Goal: Information Seeking & Learning: Find specific fact

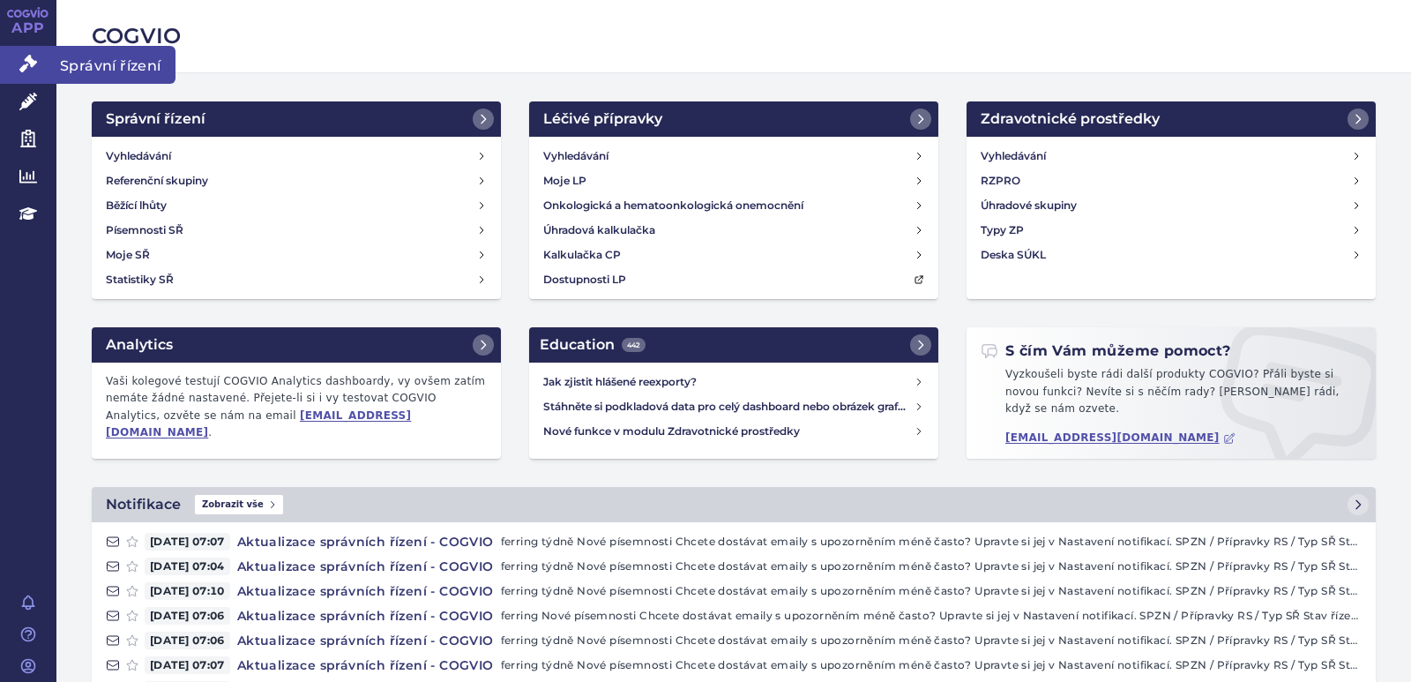
click at [29, 51] on link "Správní řízení" at bounding box center [28, 64] width 56 height 37
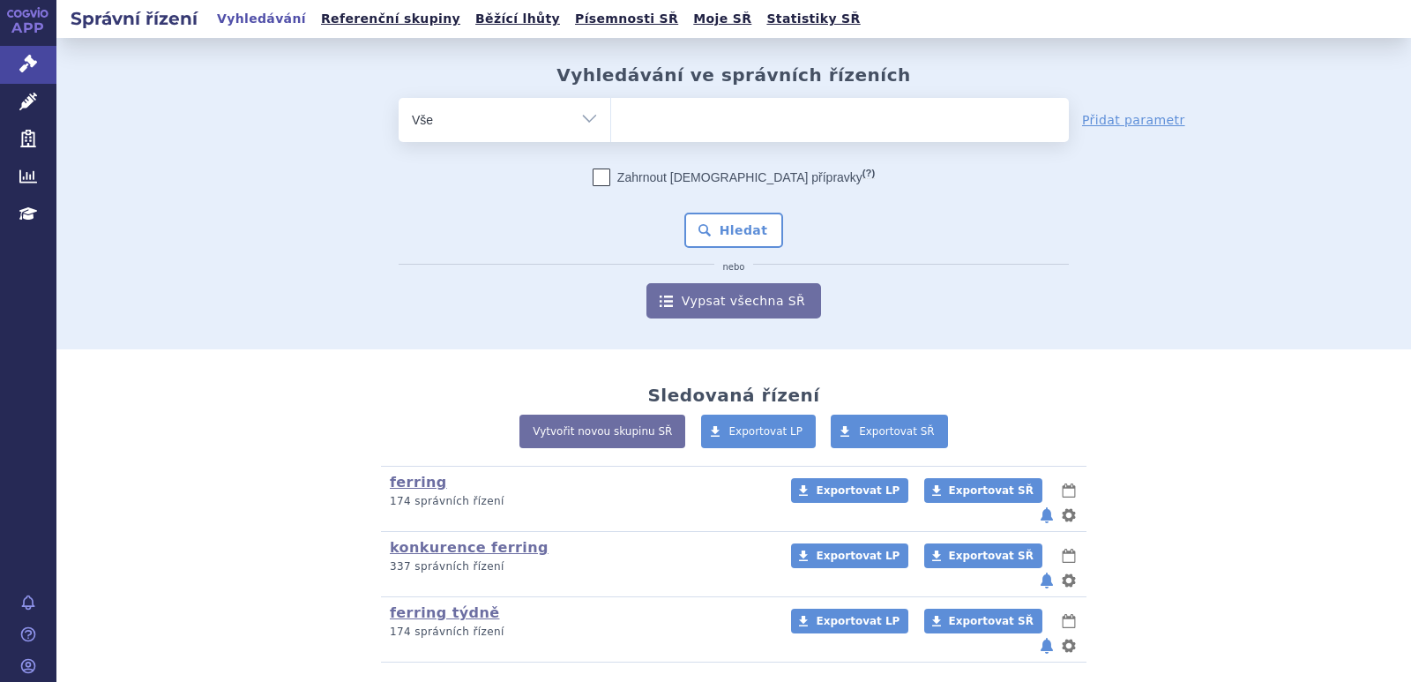
drag, startPoint x: 743, startPoint y: 99, endPoint x: 736, endPoint y: 109, distance: 12.7
click at [739, 106] on ul at bounding box center [840, 116] width 458 height 37
click at [611, 106] on select at bounding box center [610, 119] width 1 height 44
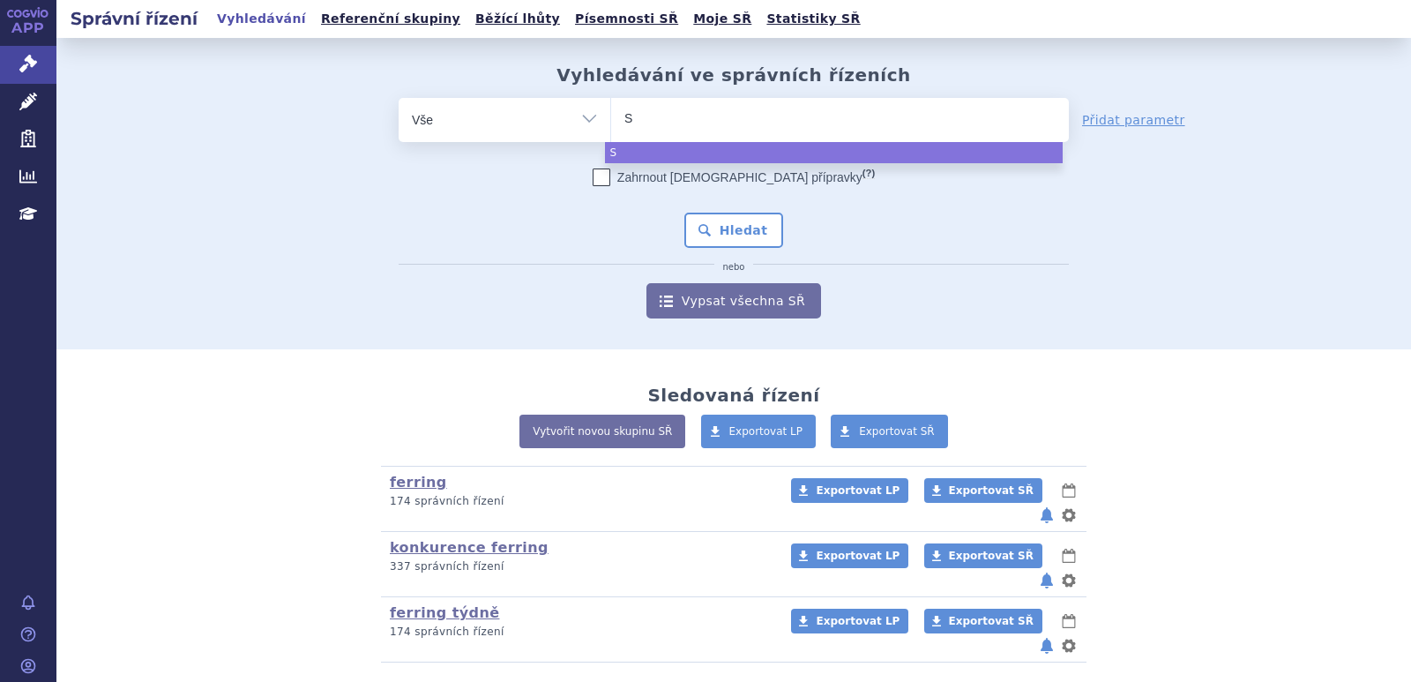
type input "Sa"
type input "Sar"
type input "Sarcli"
type input "Sarclis"
type input "Sarclisa"
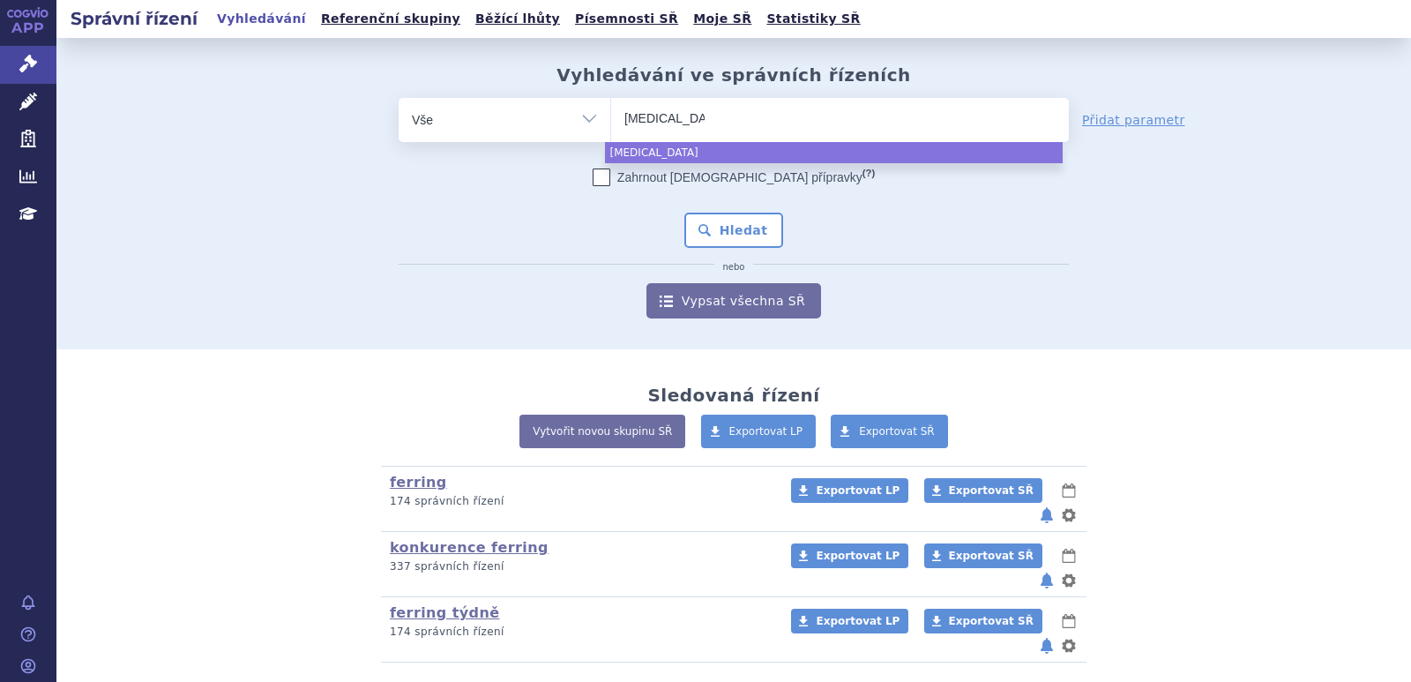
select select "Sarclisa"
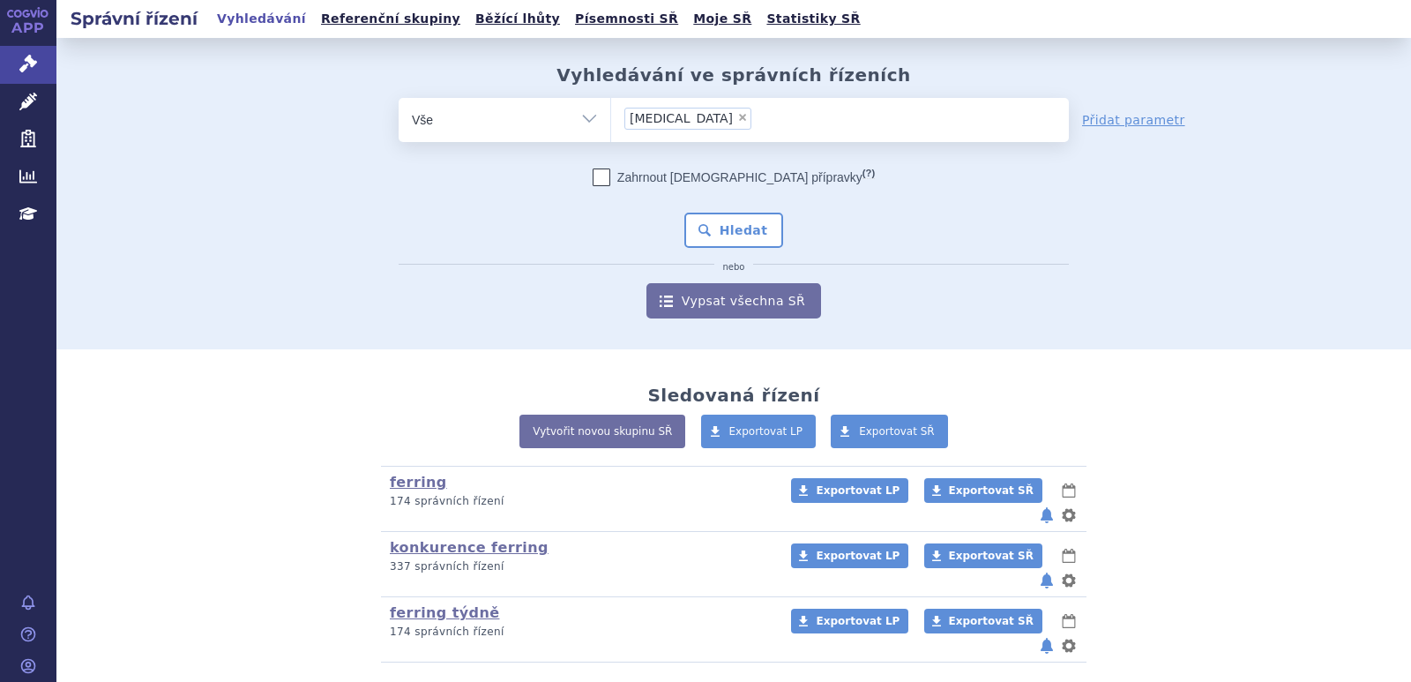
click at [433, 124] on select "Vše Spisová značka Typ SŘ Přípravek/SUKL kód Účastník/Držitel" at bounding box center [505, 118] width 212 height 40
select select "filter-product"
click at [399, 98] on select "Vše Spisová značka Typ SŘ Přípravek/SUKL kód Účastník/Držitel" at bounding box center [505, 118] width 212 height 40
click at [880, 119] on ul at bounding box center [840, 116] width 458 height 37
click at [611, 119] on select at bounding box center [610, 119] width 1 height 44
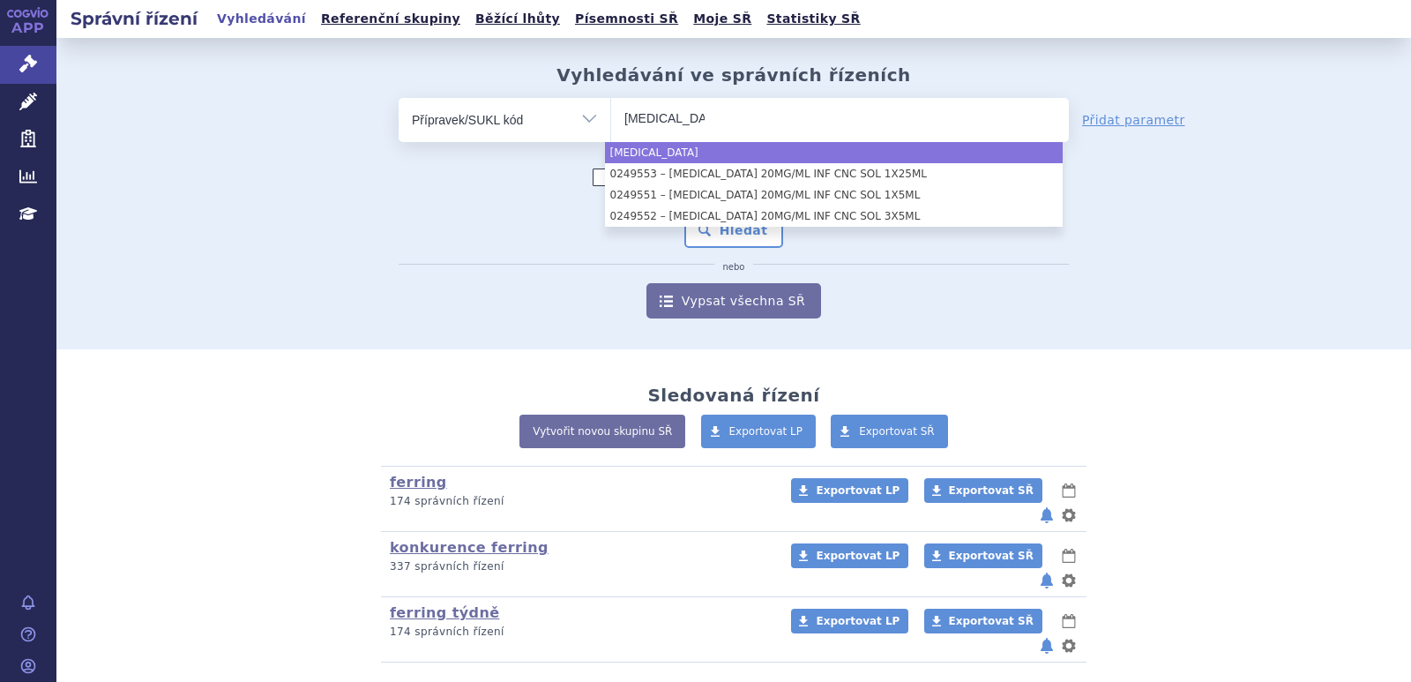
type input "[MEDICAL_DATA]"
select select "[MEDICAL_DATA]"
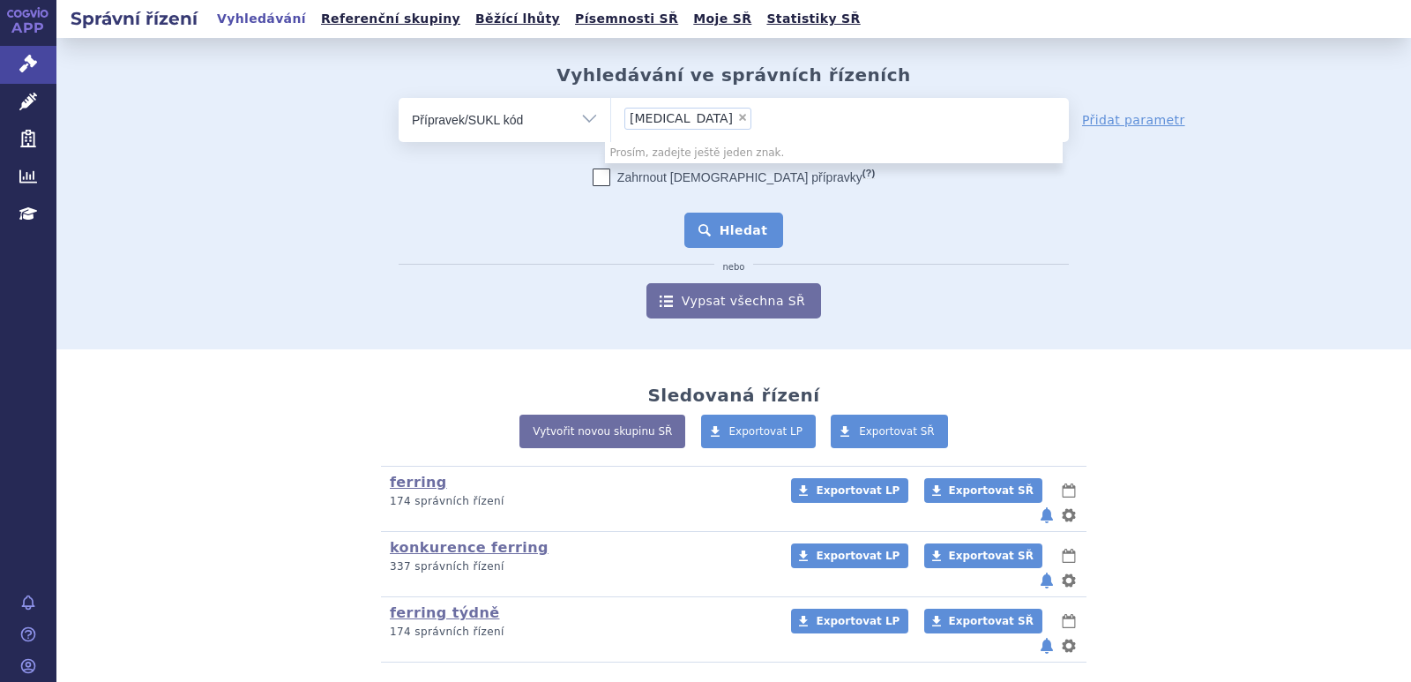
click at [749, 231] on button "Hledat" at bounding box center [734, 230] width 100 height 35
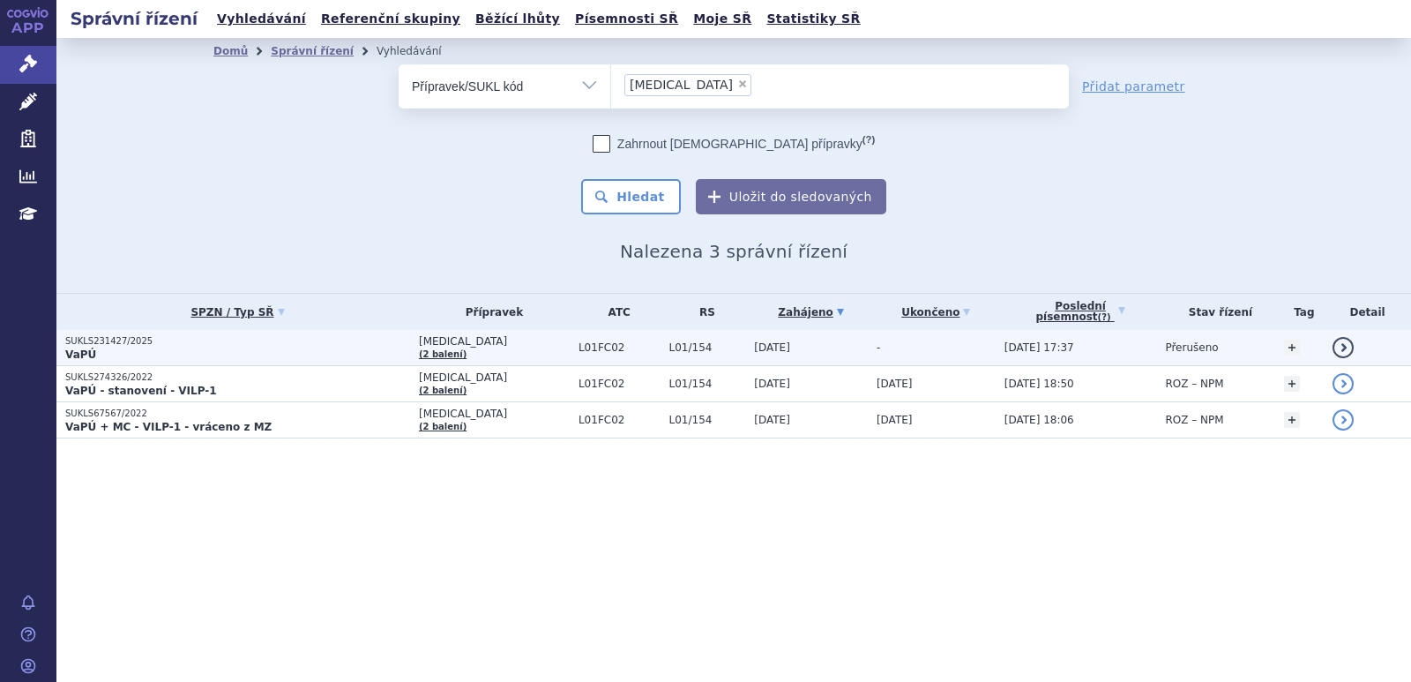
click at [210, 343] on p "SUKLS231427/2025" at bounding box center [237, 341] width 345 height 12
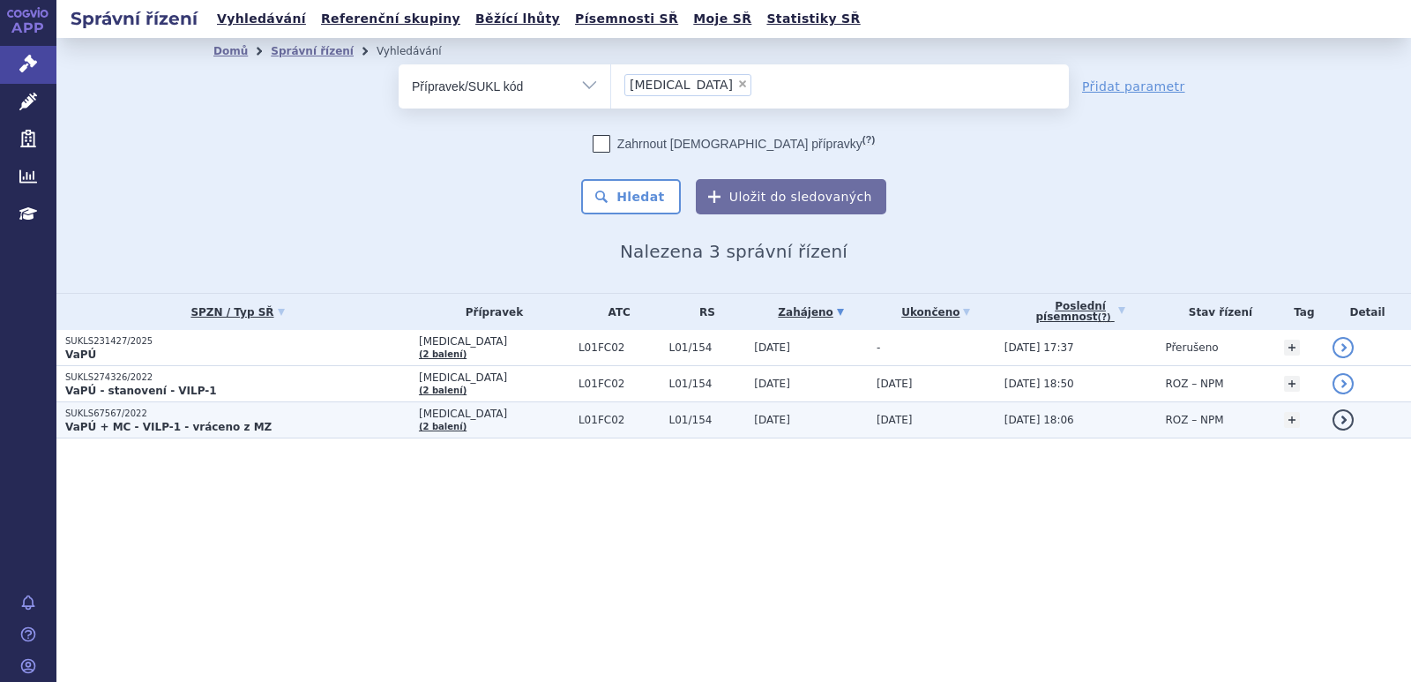
click at [99, 407] on p "SUKLS67567/2022" at bounding box center [237, 413] width 345 height 12
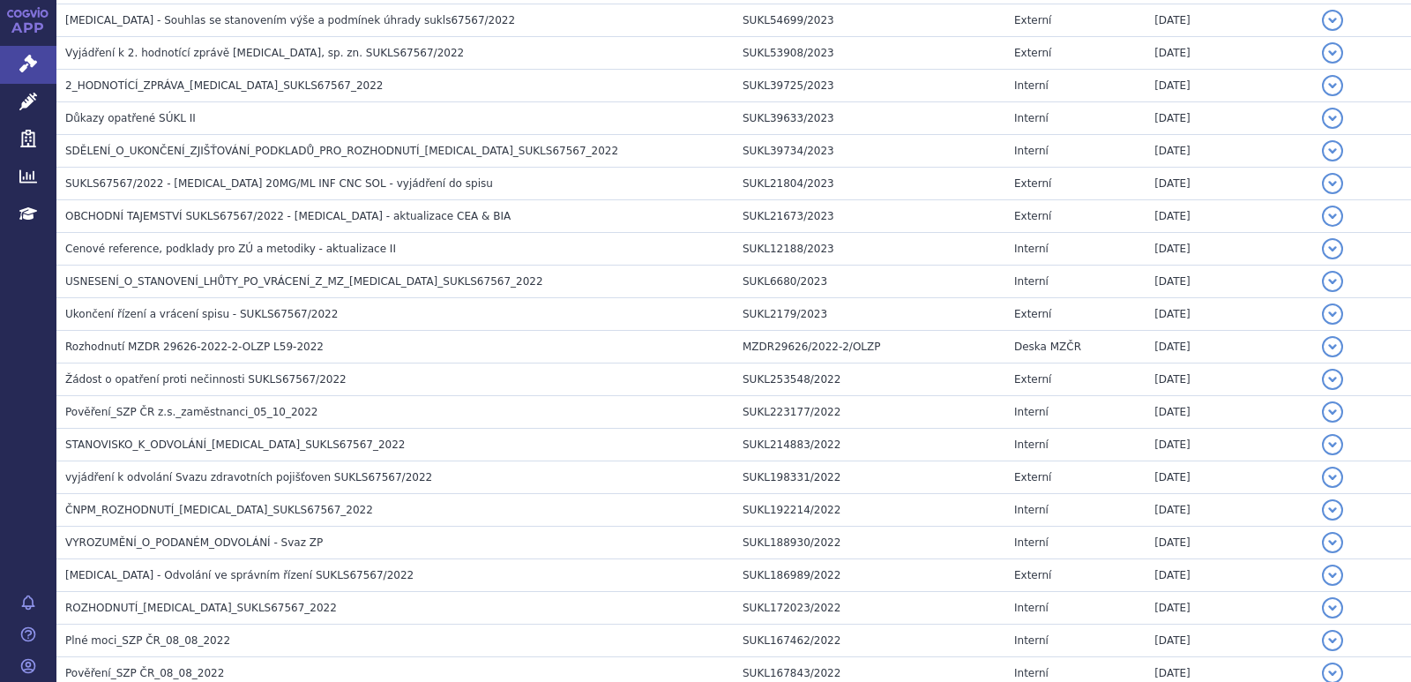
scroll to position [341, 0]
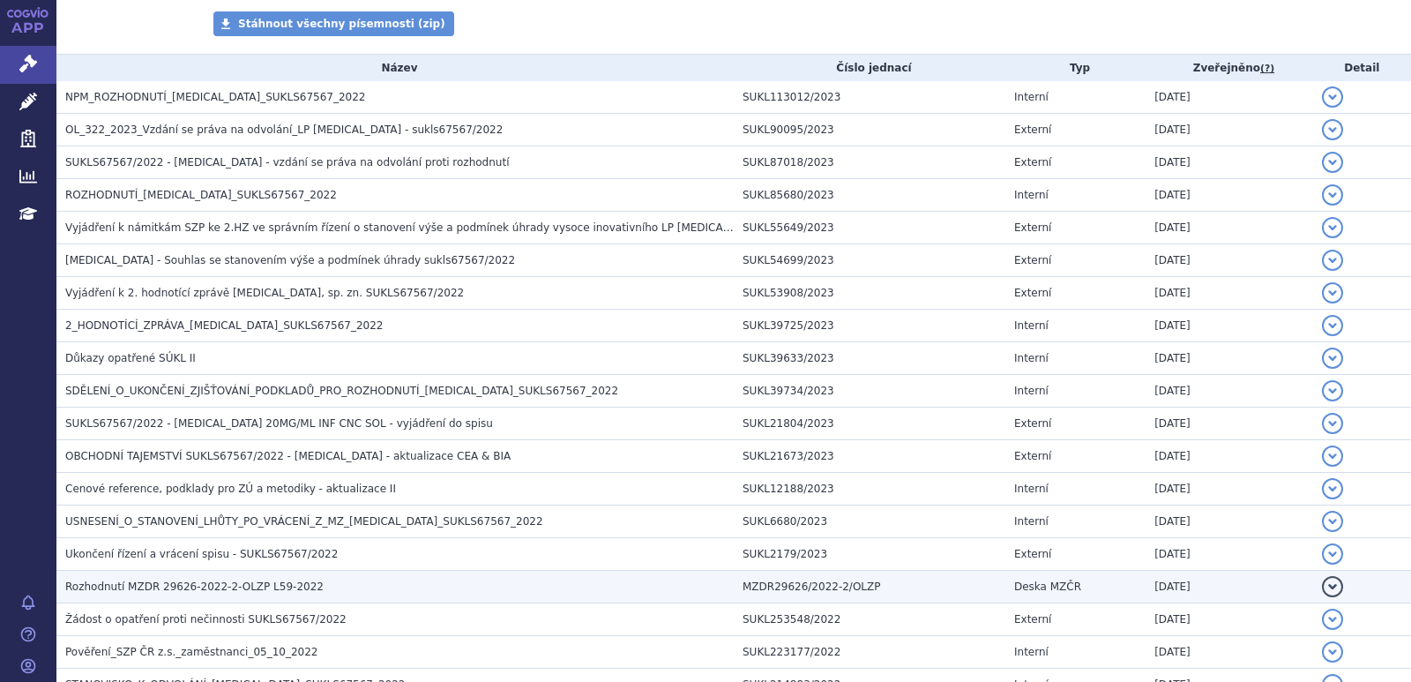
click at [763, 573] on td "MZDR29626/2022-2/OLZP" at bounding box center [870, 587] width 272 height 33
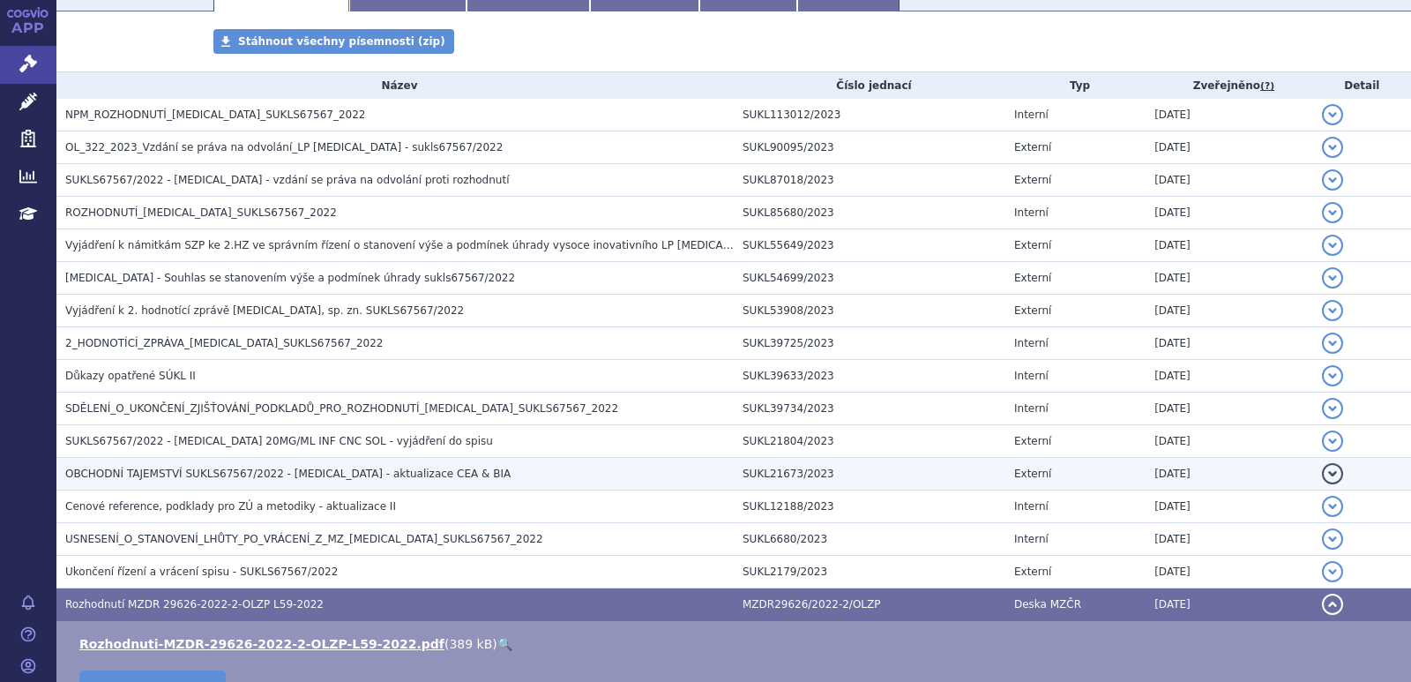
scroll to position [429, 0]
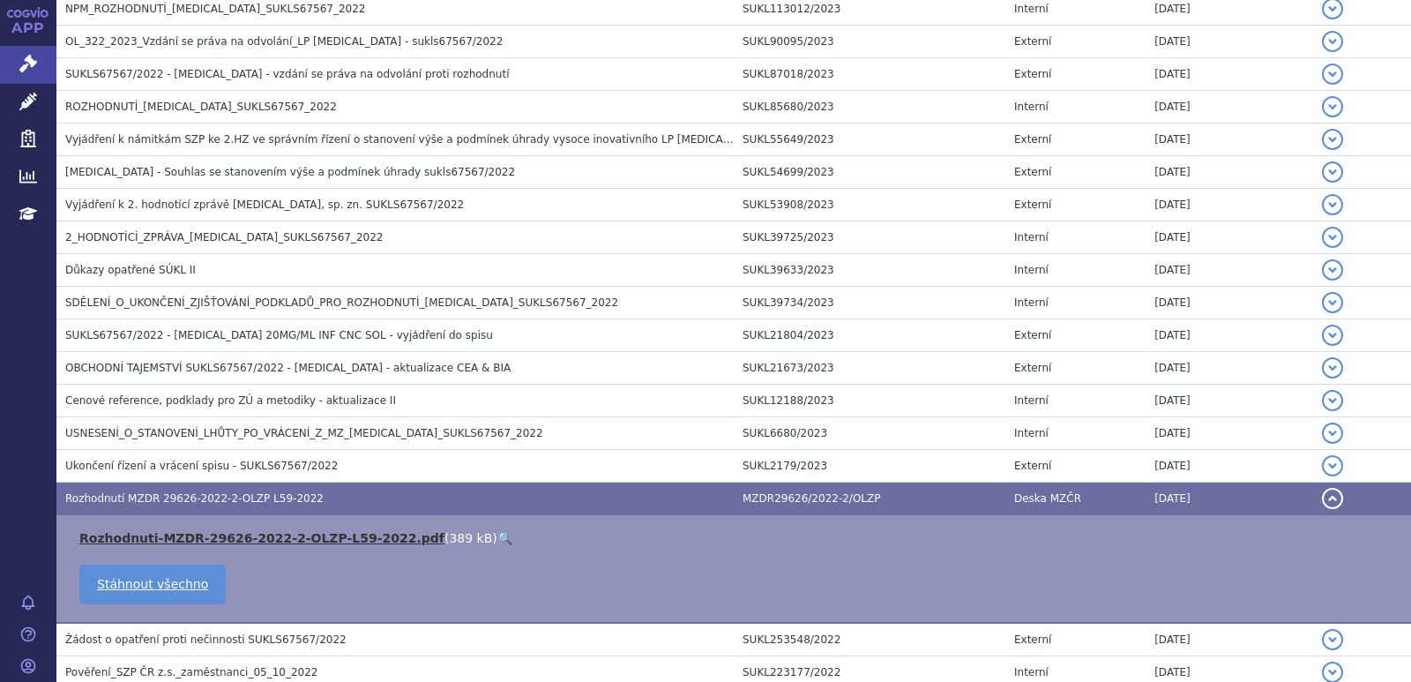
click at [320, 541] on link "Rozhodnuti-MZDR-29626-2022-2-OLZP-L59-2022.pdf" at bounding box center [261, 538] width 365 height 14
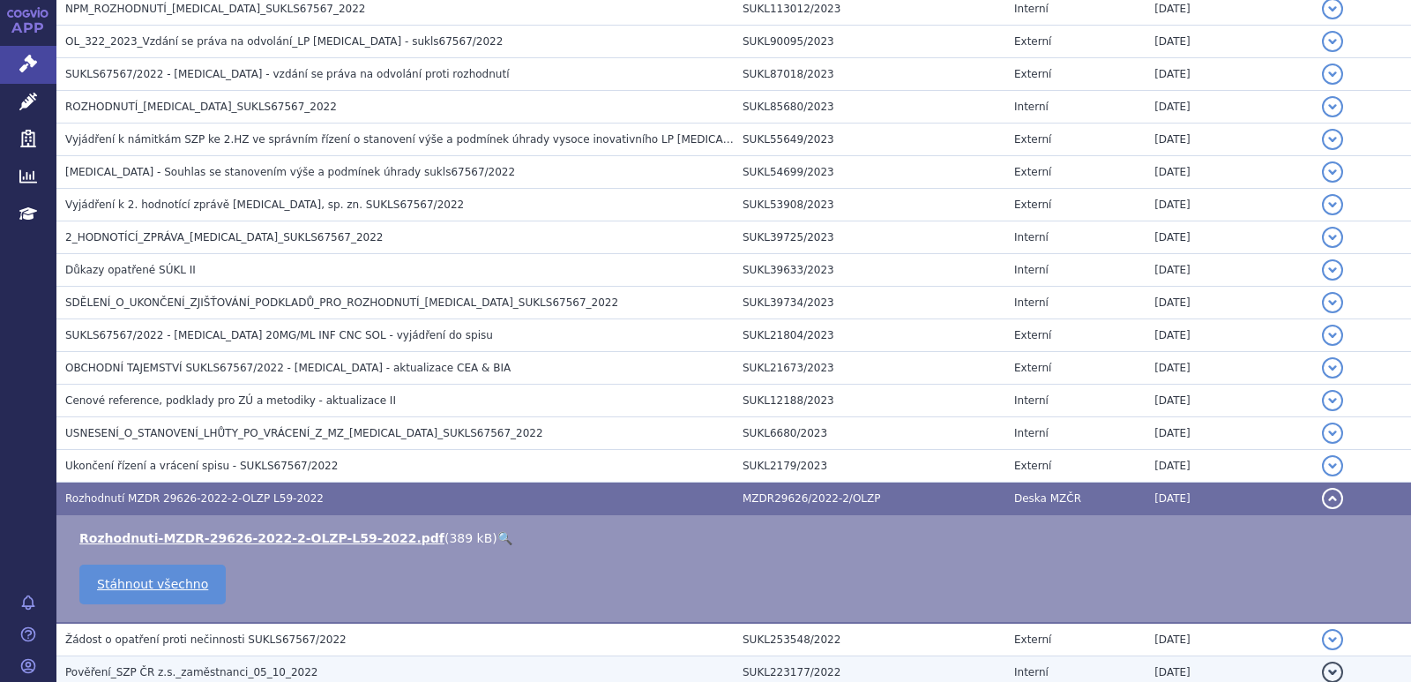
click at [79, 531] on link "Rozhodnuti-MZDR-29626-2022-2-OLZP-L59-2022.pdf" at bounding box center [261, 538] width 365 height 14
